Goal: Information Seeking & Learning: Learn about a topic

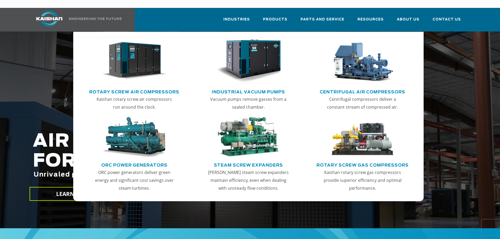
click at [124, 87] on link "Rotary Screw Air Compressors" at bounding box center [134, 91] width 90 height 8
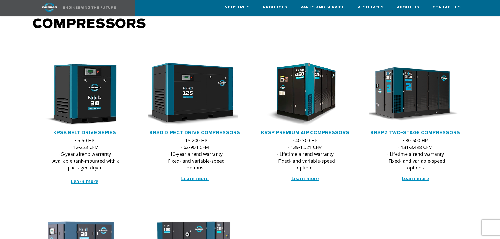
scroll to position [53, 0]
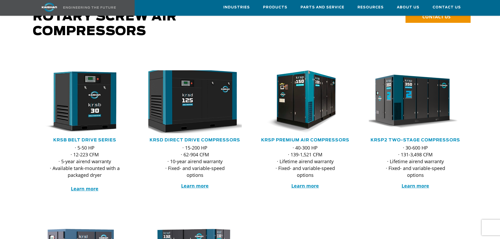
click at [174, 92] on img at bounding box center [191, 101] width 103 height 69
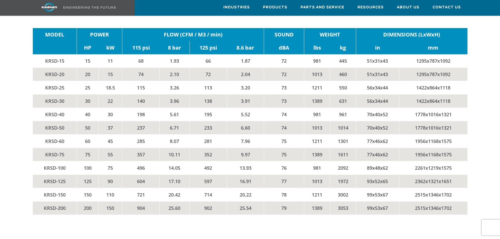
scroll to position [893, 0]
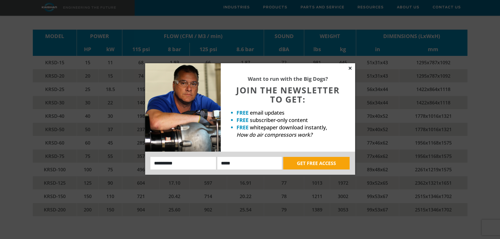
click at [350, 67] on icon at bounding box center [350, 68] width 5 height 5
